Goal: Task Accomplishment & Management: Manage account settings

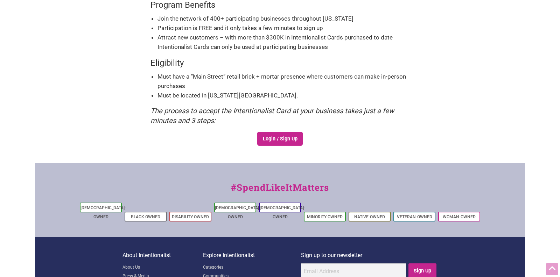
scroll to position [188, 0]
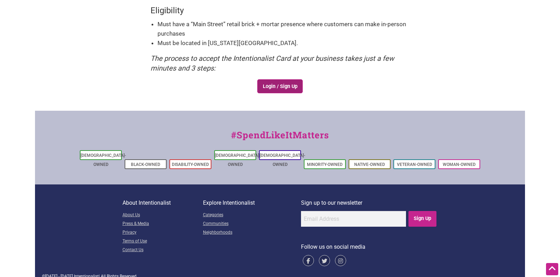
click at [266, 85] on link "Login / Sign Up" at bounding box center [279, 86] width 45 height 14
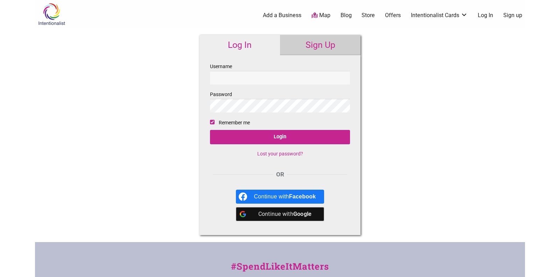
click at [316, 50] on link "Sign Up" at bounding box center [320, 45] width 80 height 20
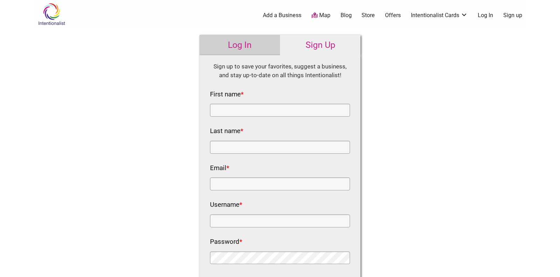
click at [242, 43] on link "Log In" at bounding box center [239, 45] width 80 height 20
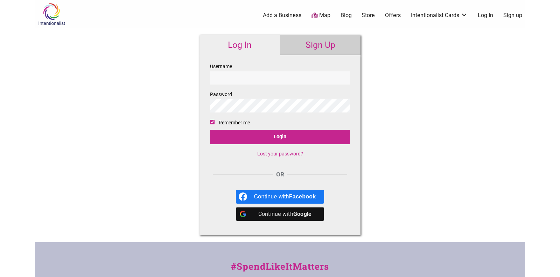
click at [304, 43] on link "Sign Up" at bounding box center [320, 45] width 80 height 20
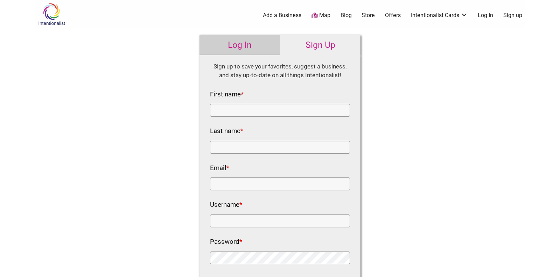
click at [284, 36] on link "Sign Up" at bounding box center [320, 45] width 80 height 20
click at [242, 54] on link "Log In" at bounding box center [239, 45] width 80 height 20
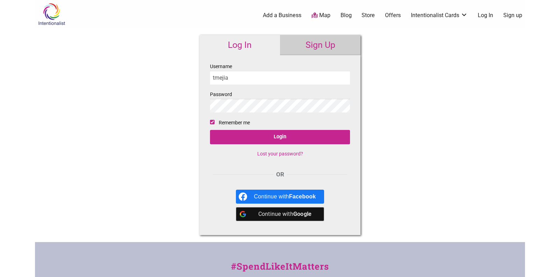
type input "tmejia"
click at [210, 130] on input "Login" at bounding box center [280, 137] width 140 height 14
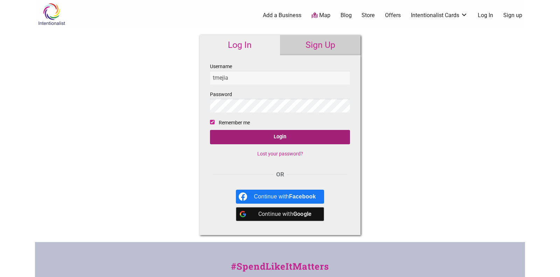
click at [283, 138] on input "Login" at bounding box center [280, 137] width 140 height 14
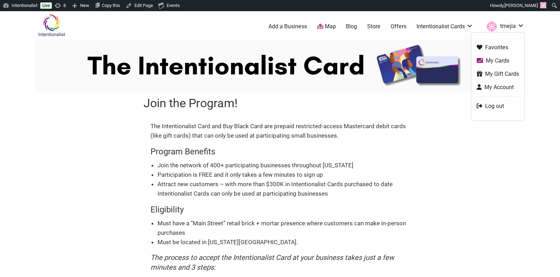
click at [519, 24] on link "tmejia" at bounding box center [503, 26] width 41 height 13
click at [500, 105] on link "Log out" at bounding box center [497, 106] width 42 height 8
